Goal: Transaction & Acquisition: Purchase product/service

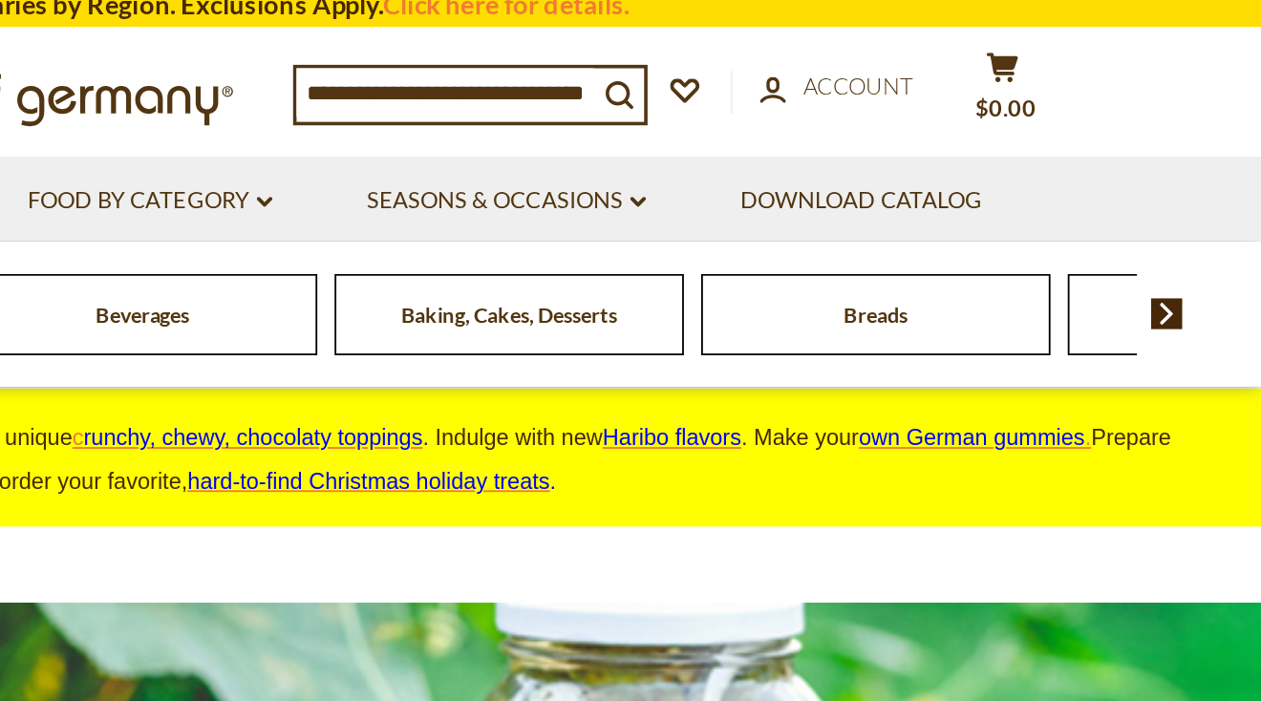
click at [1211, 181] on img at bounding box center [1209, 182] width 18 height 17
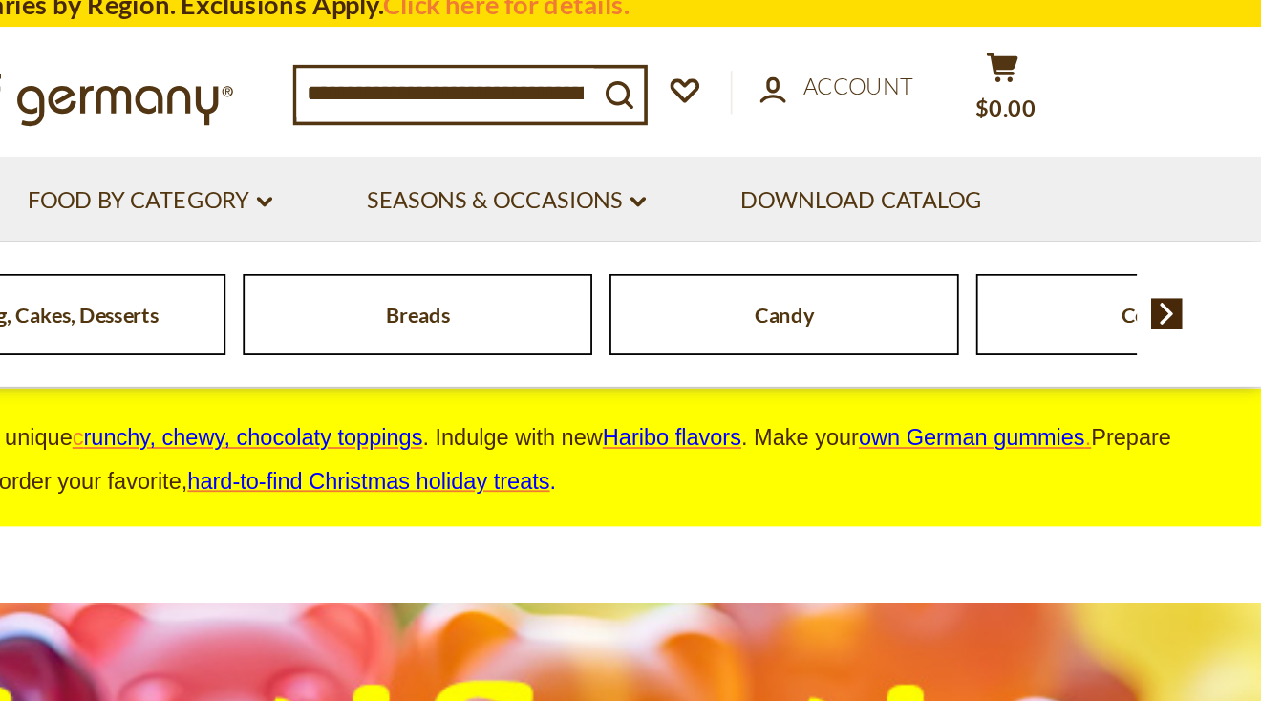
click at [1212, 185] on img at bounding box center [1209, 182] width 18 height 17
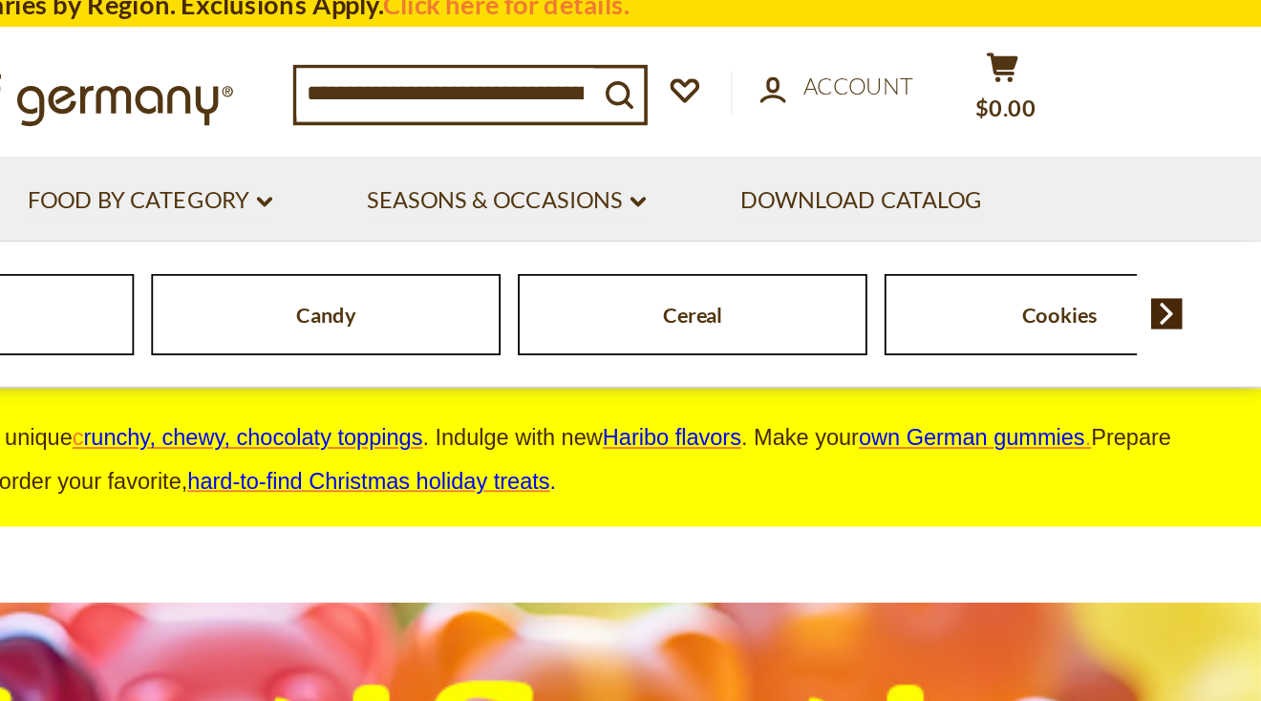
click at [1212, 185] on img at bounding box center [1209, 182] width 18 height 17
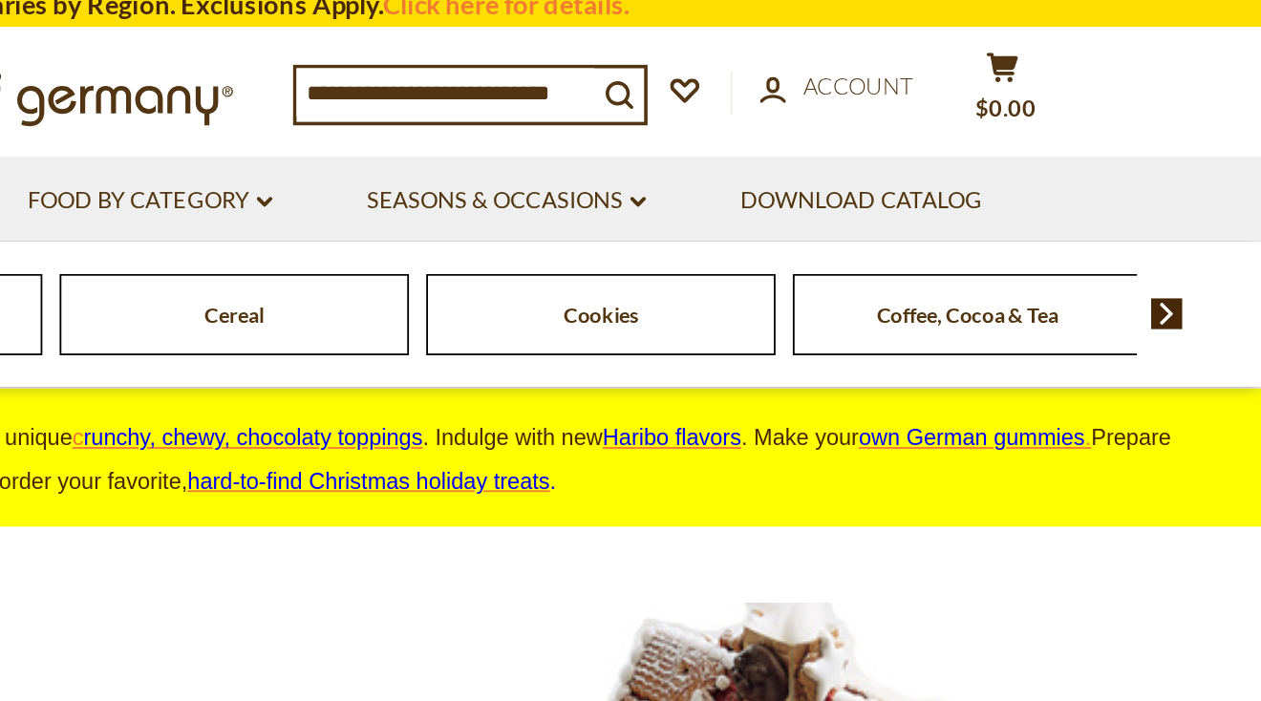
click at [1212, 185] on img at bounding box center [1209, 182] width 18 height 17
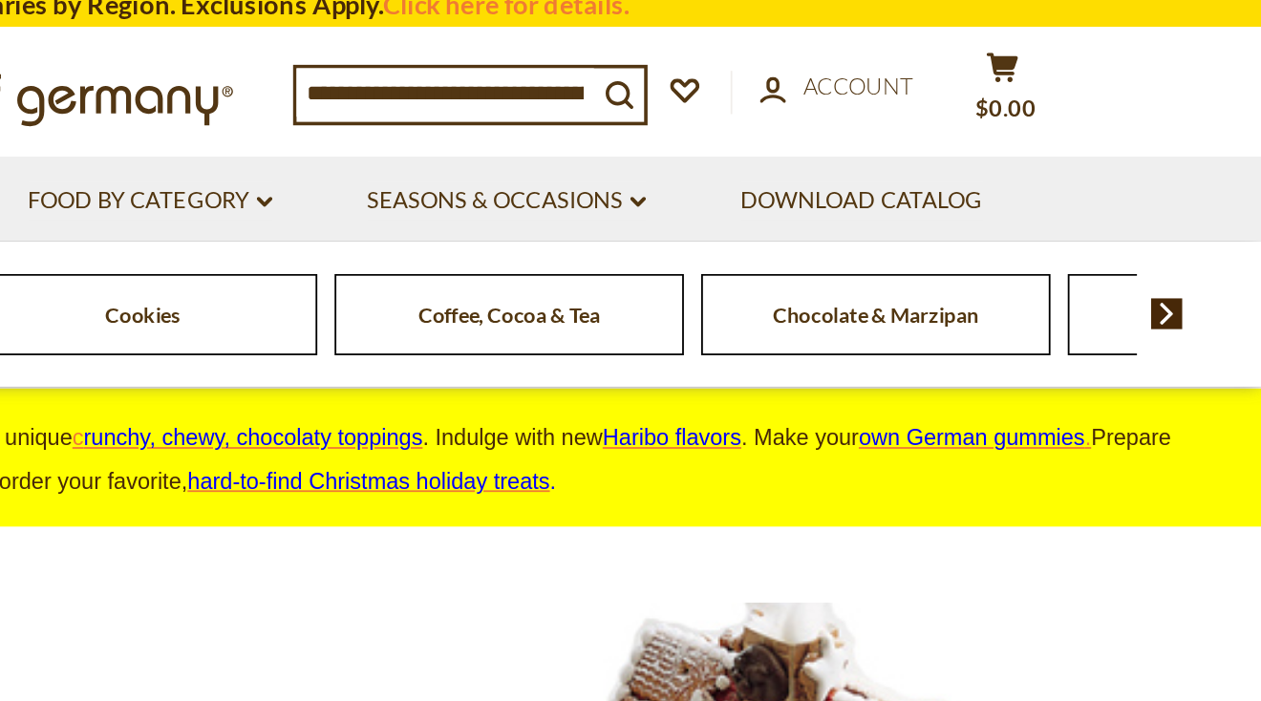
click at [1212, 185] on img at bounding box center [1209, 182] width 18 height 17
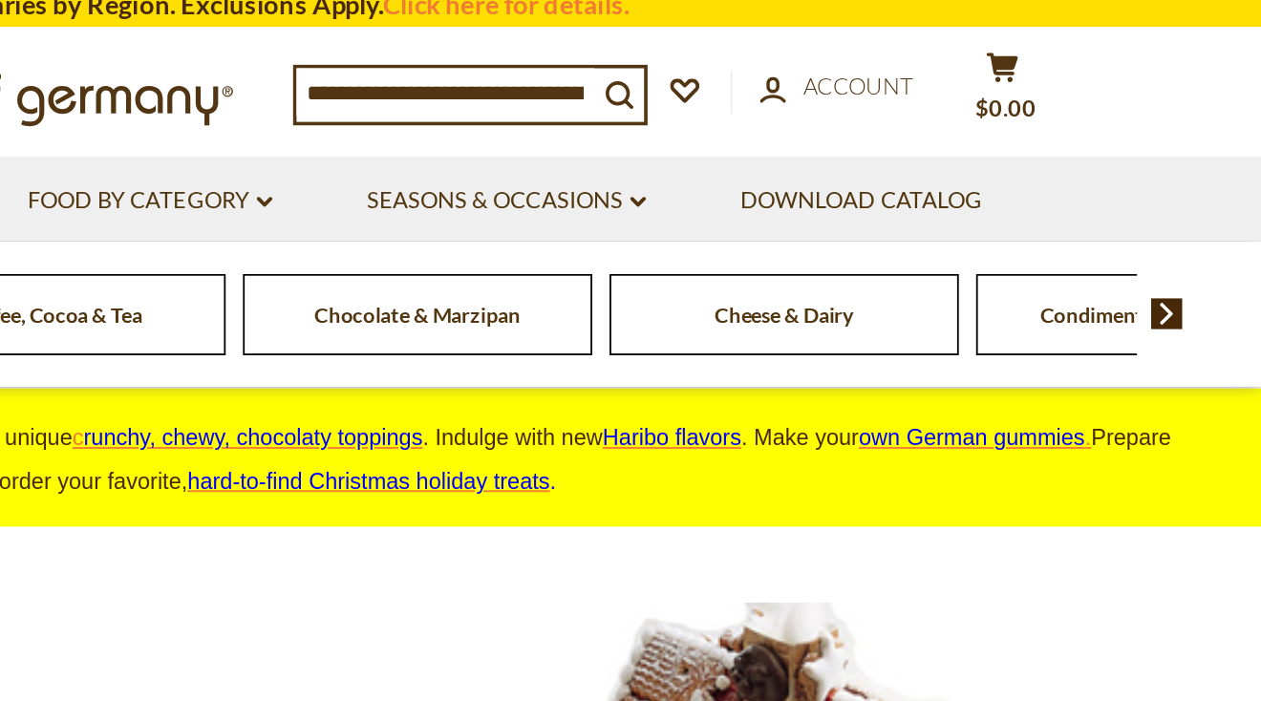
click at [1025, 188] on span "Cheese & Dairy" at bounding box center [997, 183] width 76 height 14
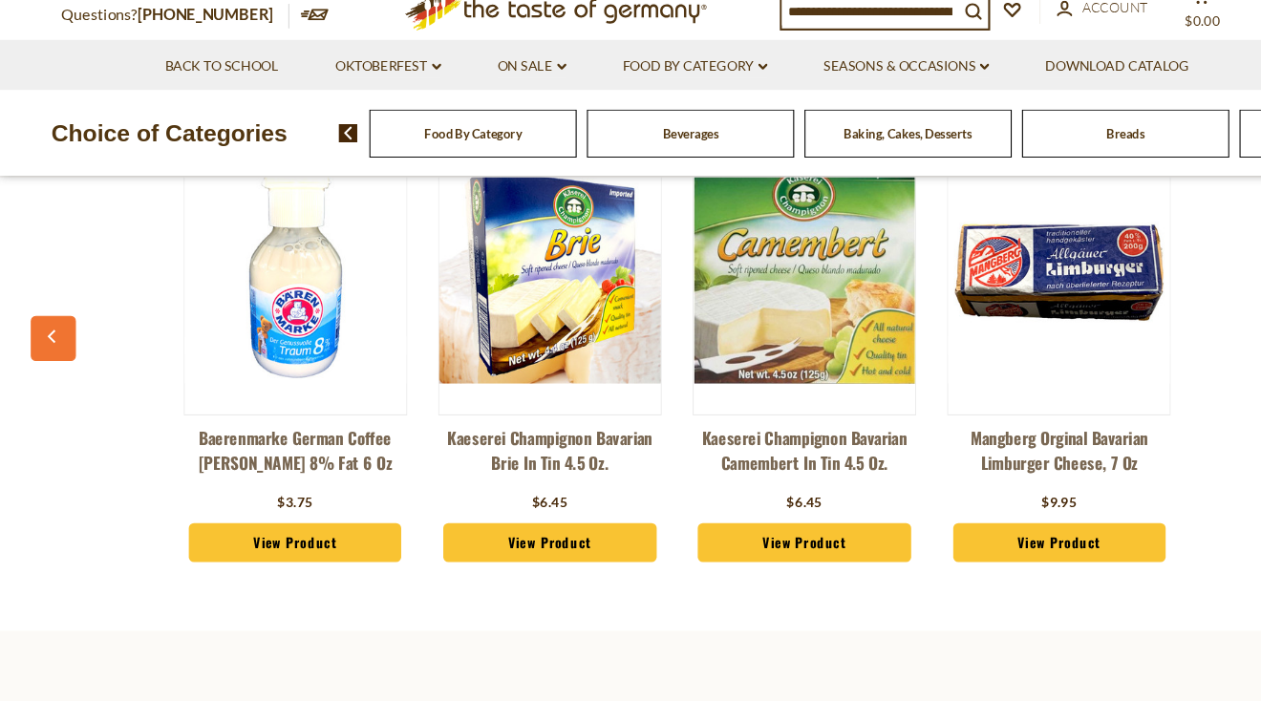
scroll to position [3088, 0]
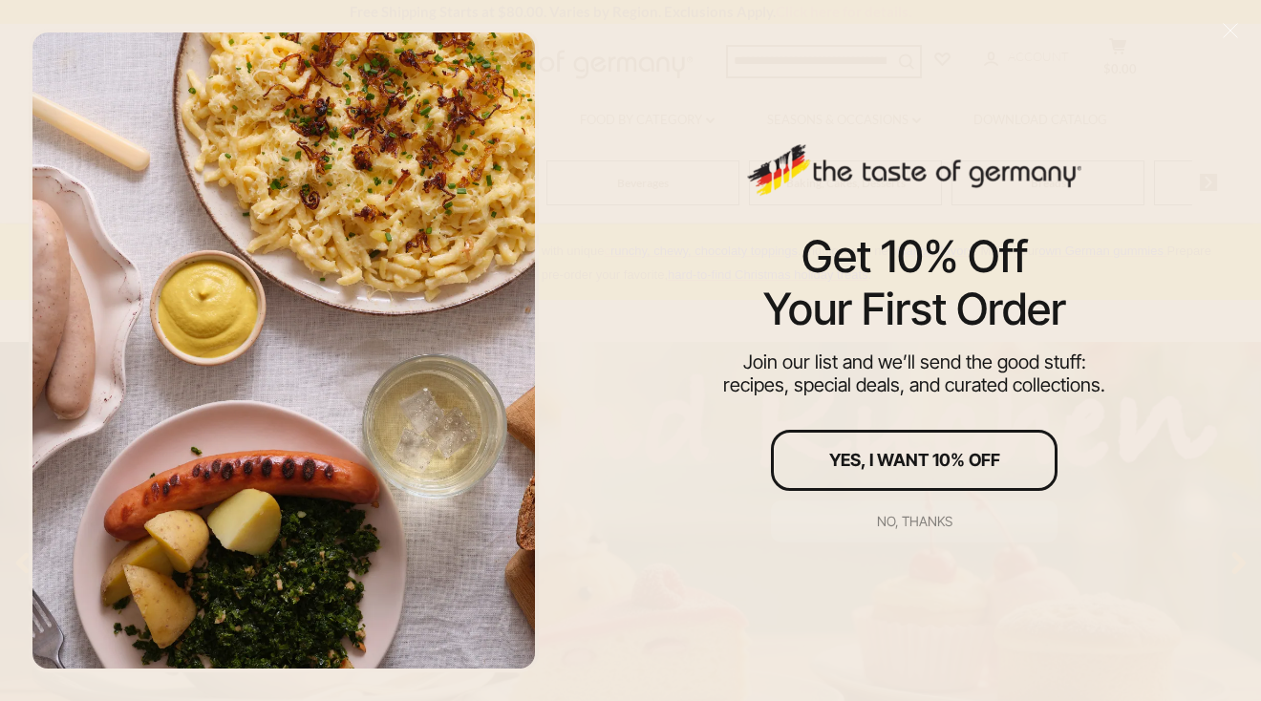
click at [916, 525] on div "No, thanks" at bounding box center [914, 521] width 75 height 13
